Goal: Information Seeking & Learning: Learn about a topic

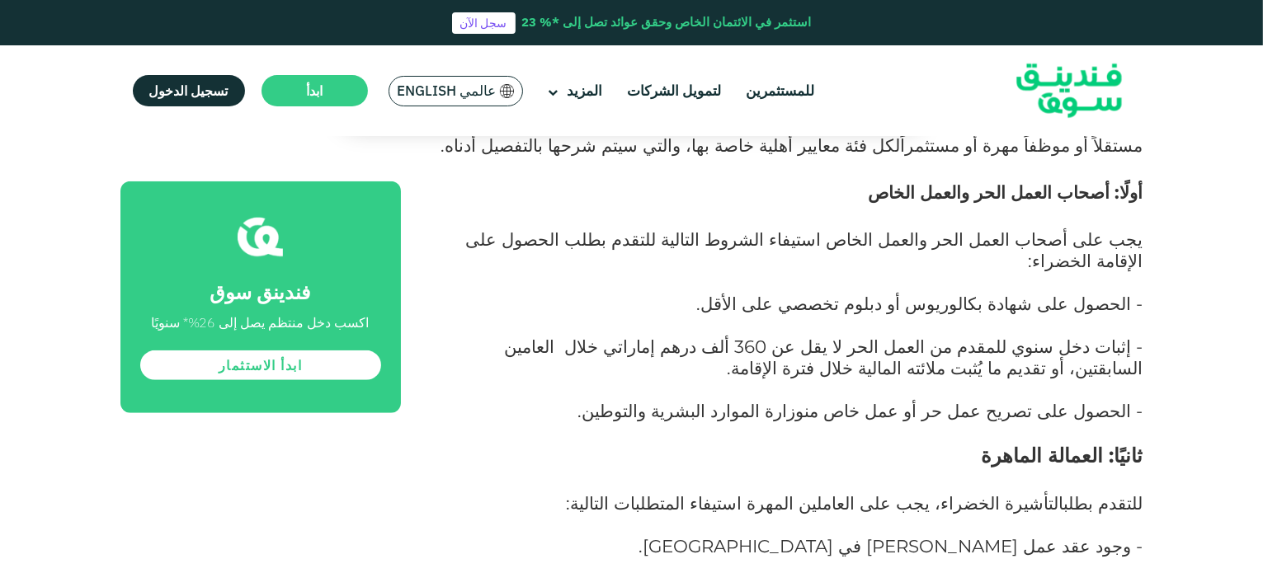
scroll to position [1238, 0]
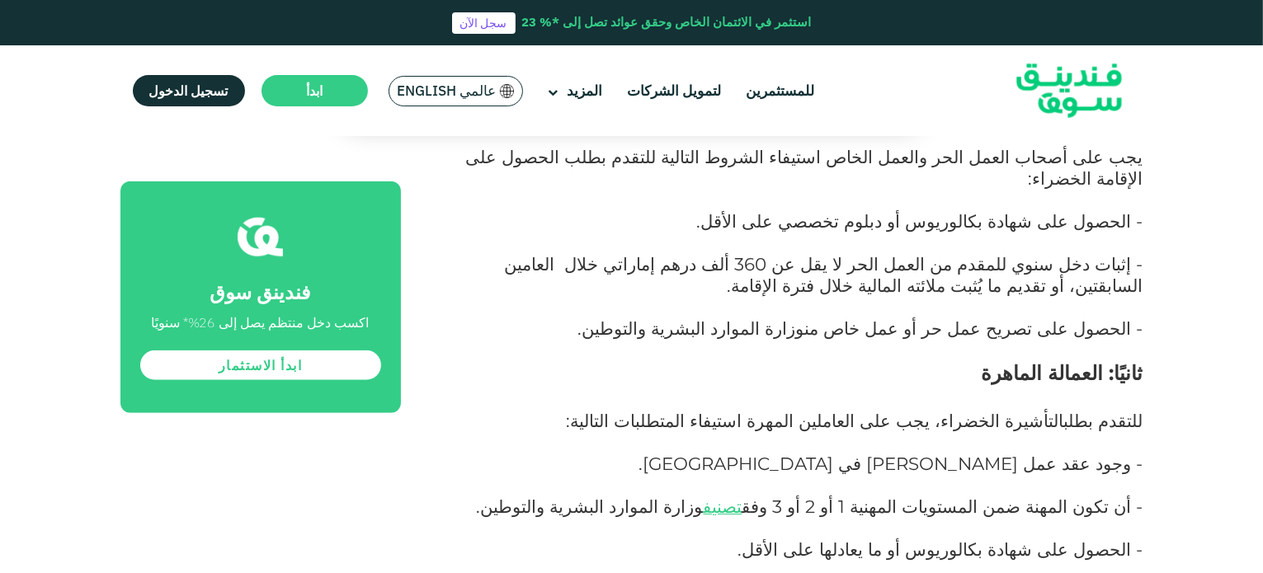
click at [770, 318] on span "وزارة الموارد البشرية والتوطين" at bounding box center [694, 328] width 223 height 21
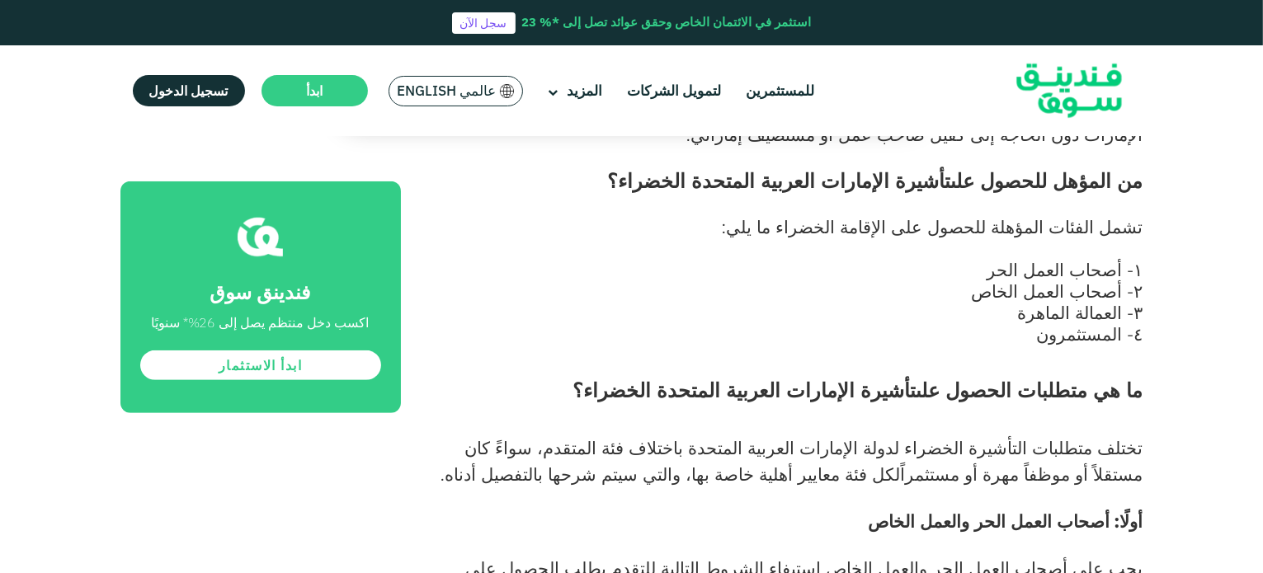
scroll to position [825, 0]
